Goal: Task Accomplishment & Management: Use online tool/utility

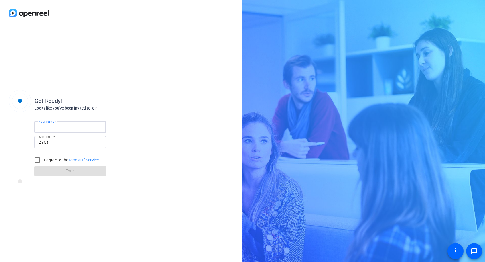
click at [72, 125] on input "Your name" at bounding box center [70, 126] width 62 height 7
type input "[PERSON_NAME]"
click at [35, 159] on input "I agree to the Terms Of Service" at bounding box center [36, 159] width 11 height 11
checkbox input "true"
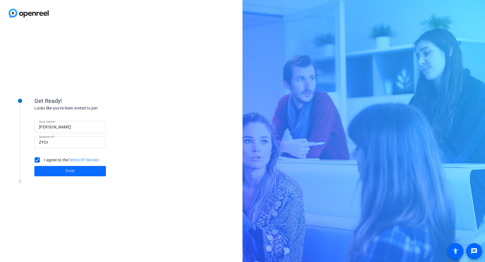
click at [72, 173] on span "Enter" at bounding box center [70, 171] width 9 height 6
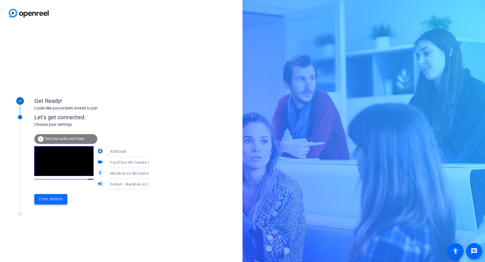
click at [57, 199] on span "Enter session" at bounding box center [51, 199] width 24 height 6
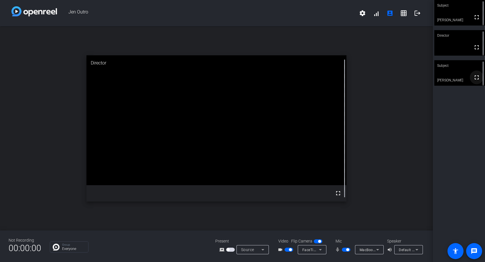
click at [474, 77] on mat-icon "fullscreen" at bounding box center [476, 77] width 7 height 7
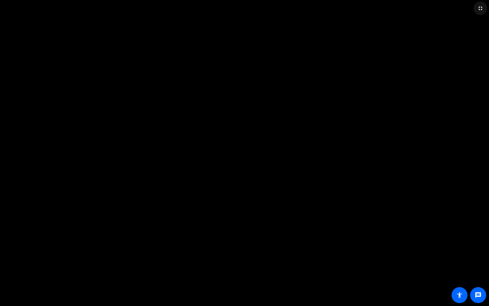
click at [480, 8] on mat-icon "fullscreen_exit" at bounding box center [480, 8] width 7 height 7
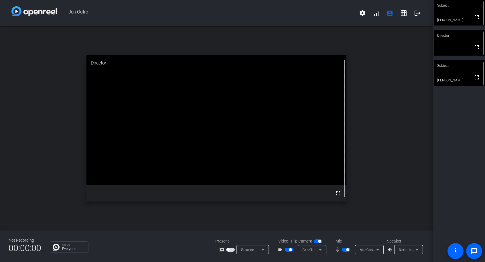
click at [455, 137] on div "Subject fullscreen [PERSON_NAME] Director fullscreen Subject fullscreen [PERSON…" at bounding box center [459, 131] width 52 height 262
click at [346, 250] on span "button" at bounding box center [346, 249] width 9 height 4
click at [290, 249] on span "button" at bounding box center [290, 249] width 3 height 3
click at [287, 249] on span "button" at bounding box center [286, 249] width 3 height 3
click at [343, 249] on span "button" at bounding box center [343, 249] width 3 height 3
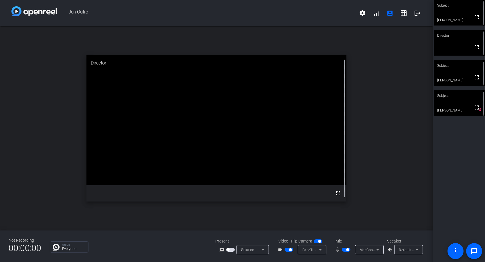
click at [400, 168] on div "open_in_new Director fullscreen" at bounding box center [216, 128] width 433 height 204
click at [291, 248] on span "button" at bounding box center [290, 249] width 3 height 3
click at [347, 249] on span "button" at bounding box center [347, 249] width 3 height 3
click at [287, 249] on span "button" at bounding box center [286, 249] width 3 height 3
click at [343, 248] on span "button" at bounding box center [343, 249] width 3 height 3
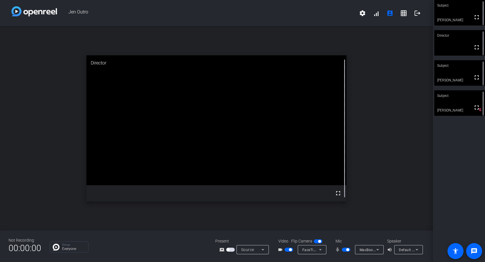
click at [291, 248] on span "button" at bounding box center [290, 249] width 3 height 3
click at [347, 248] on span "button" at bounding box center [347, 249] width 3 height 3
click at [287, 248] on span "button" at bounding box center [286, 249] width 3 height 3
click at [343, 252] on mat-slide-toggle at bounding box center [347, 249] width 10 height 6
click at [343, 250] on span "button" at bounding box center [343, 249] width 3 height 3
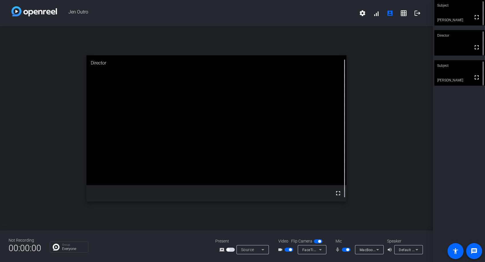
click at [462, 122] on div "Subject fullscreen [PERSON_NAME] Director fullscreen Subject fullscreen [PERSON…" at bounding box center [459, 131] width 52 height 262
